Goal: Task Accomplishment & Management: Use online tool/utility

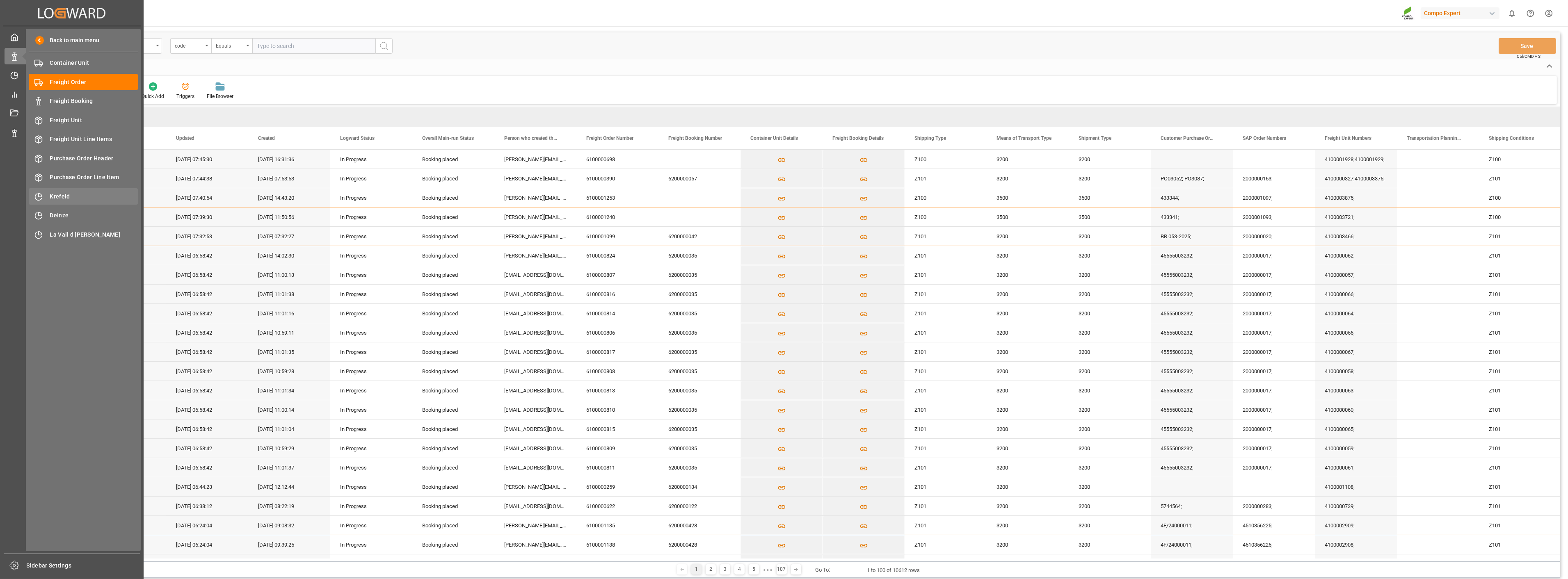
click at [66, 194] on span "Krefeld" at bounding box center [94, 196] width 88 height 9
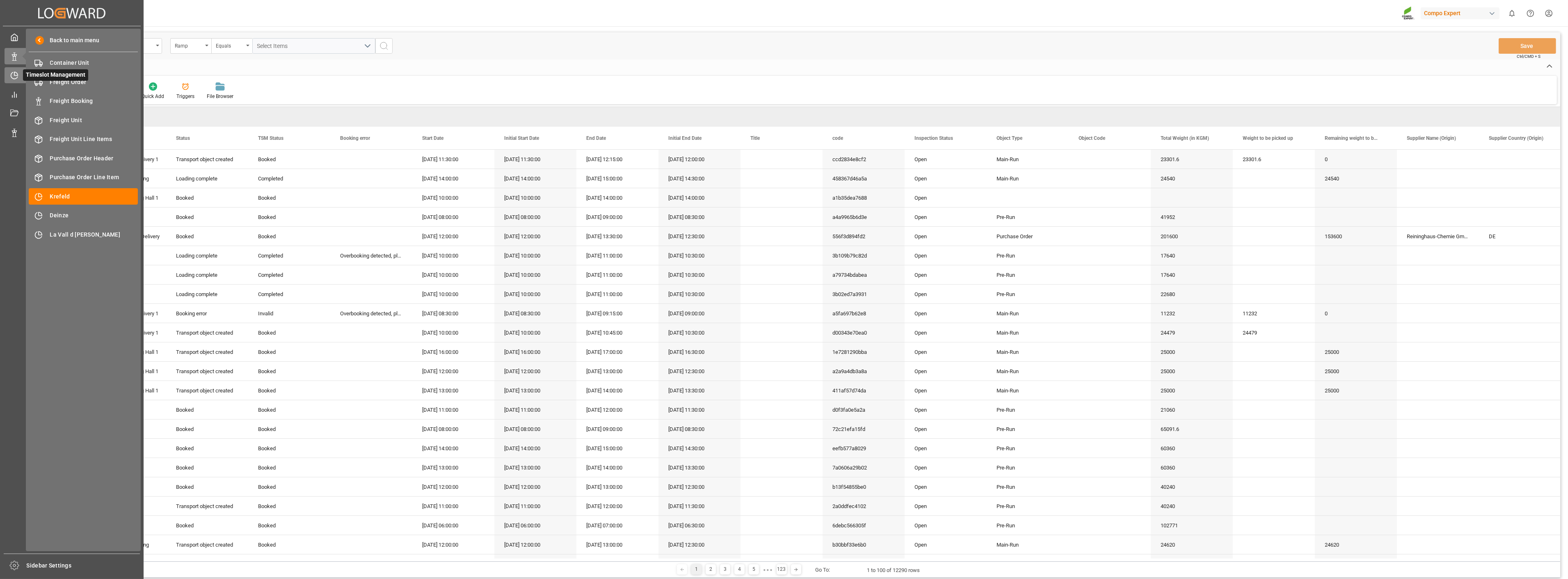
click at [11, 71] on icon at bounding box center [14, 75] width 8 height 8
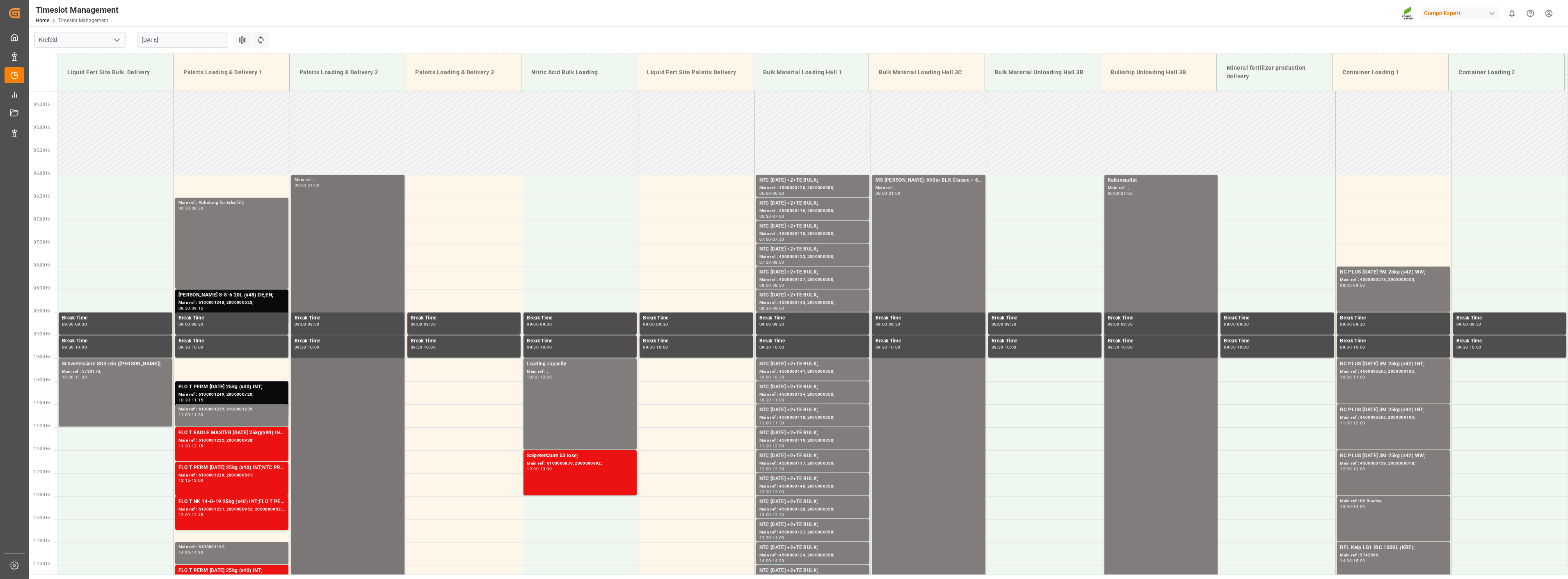
scroll to position [143, 0]
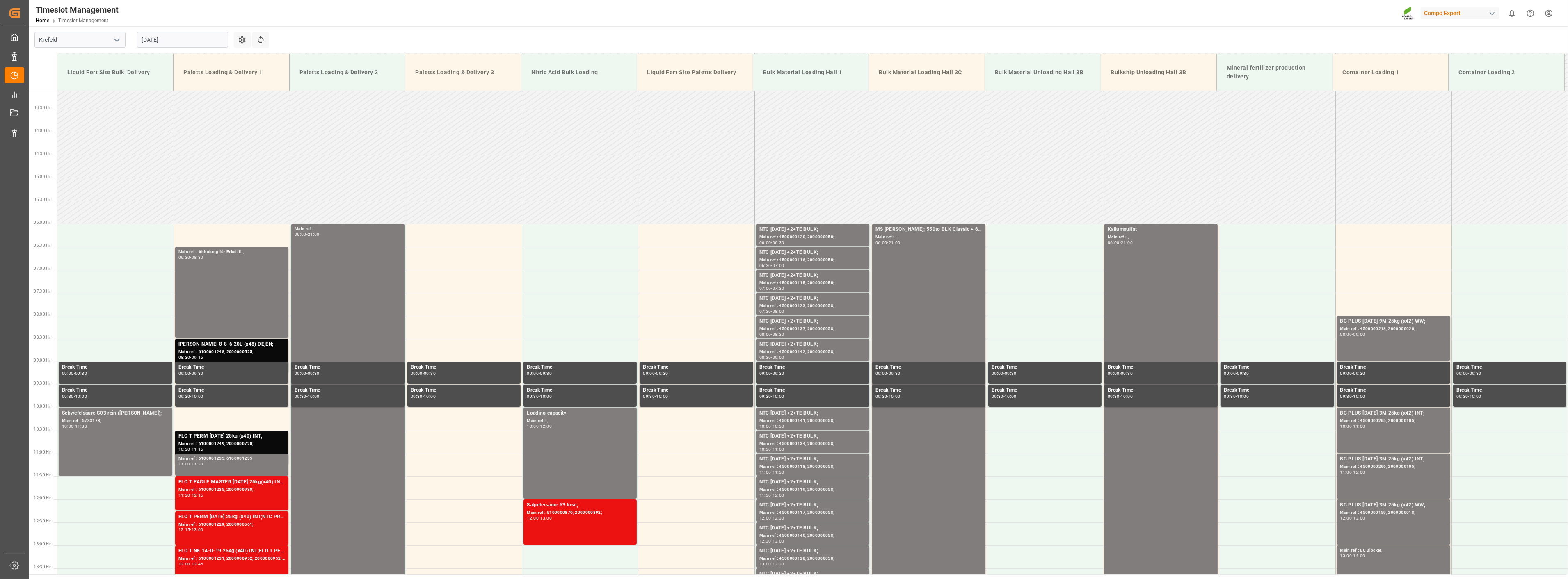
click at [203, 39] on input "[DATE]" at bounding box center [183, 40] width 91 height 16
click at [163, 139] on span "19" at bounding box center [163, 137] width 5 height 5
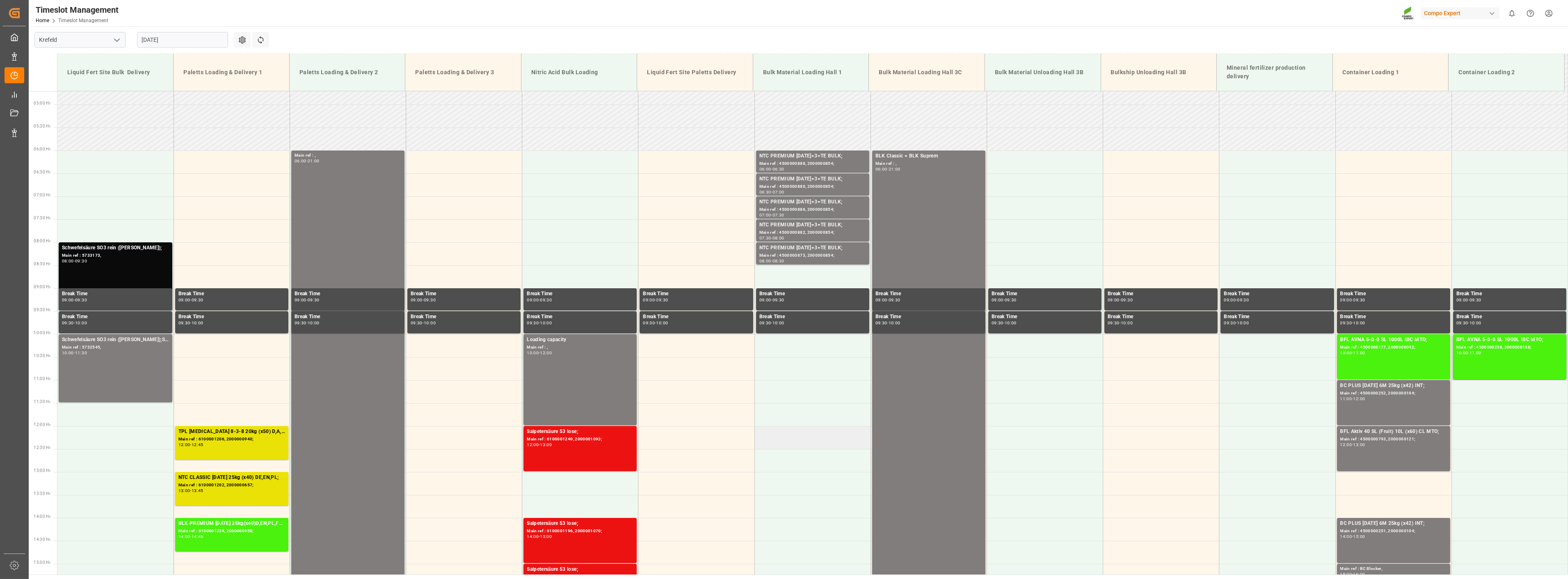
scroll to position [189, 0]
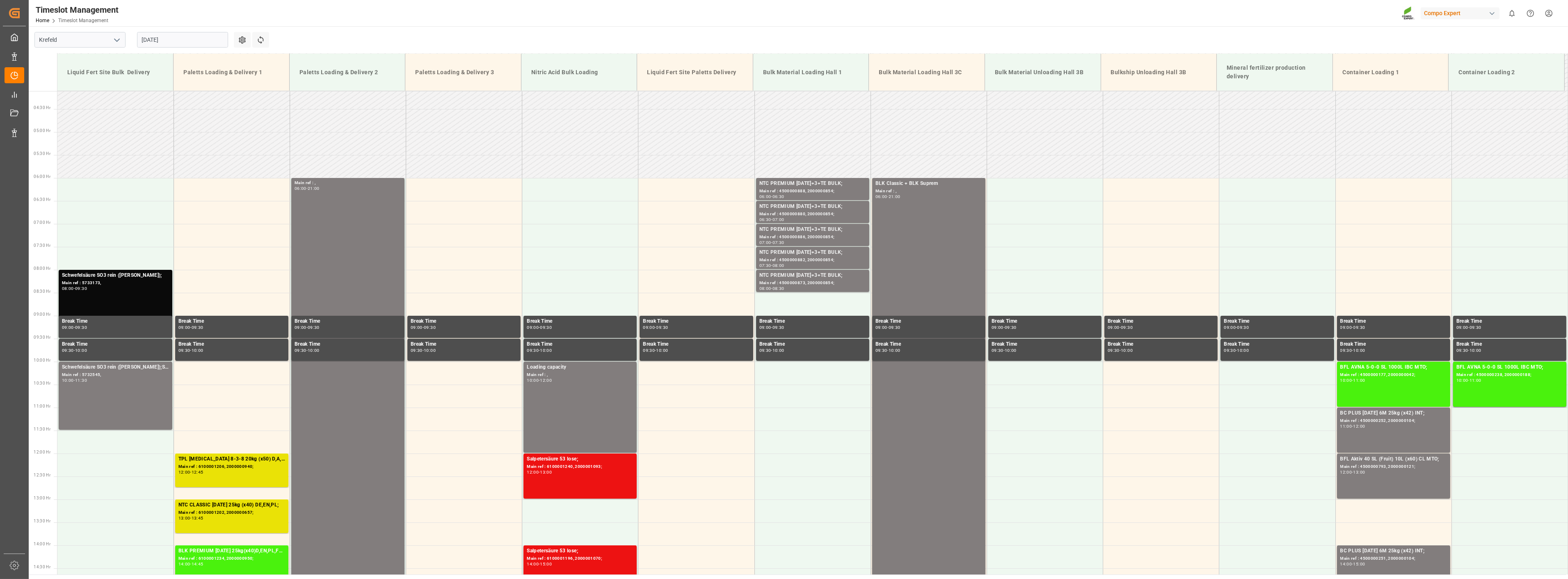
click at [175, 40] on input "[DATE]" at bounding box center [183, 40] width 91 height 16
click at [147, 135] on span "18" at bounding box center [147, 137] width 5 height 5
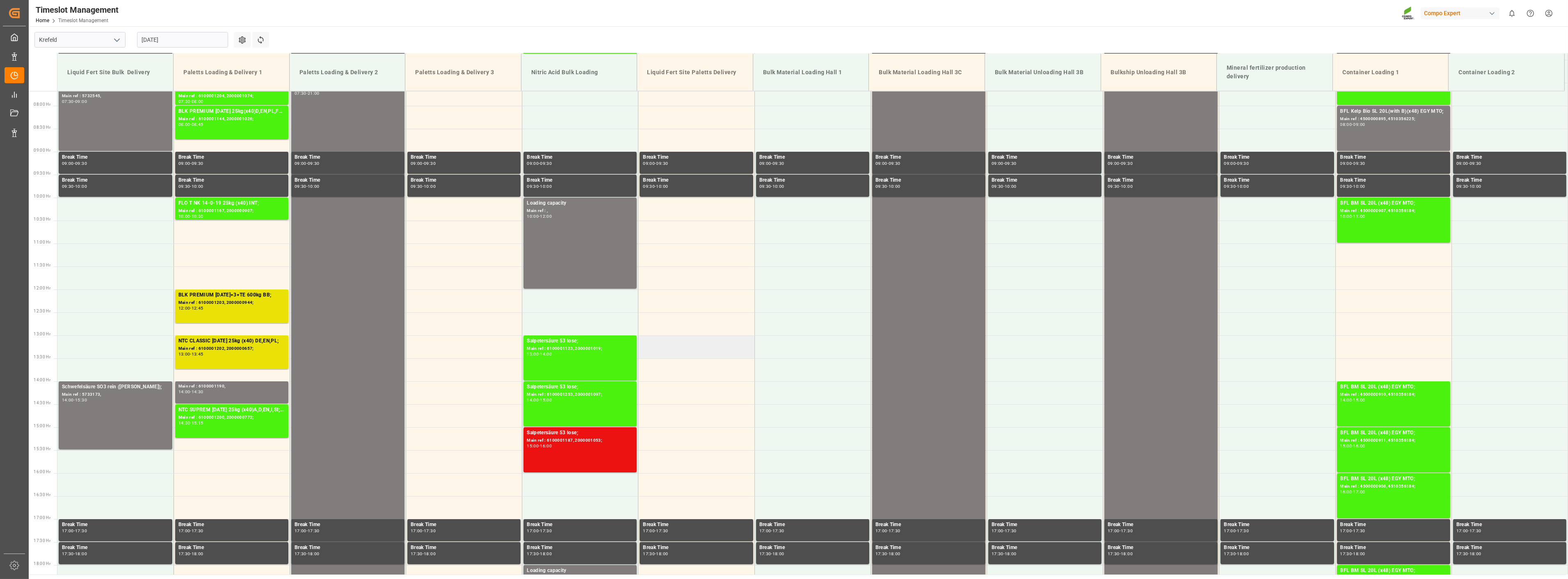
scroll to position [416, 0]
